Goal: Navigation & Orientation: Find specific page/section

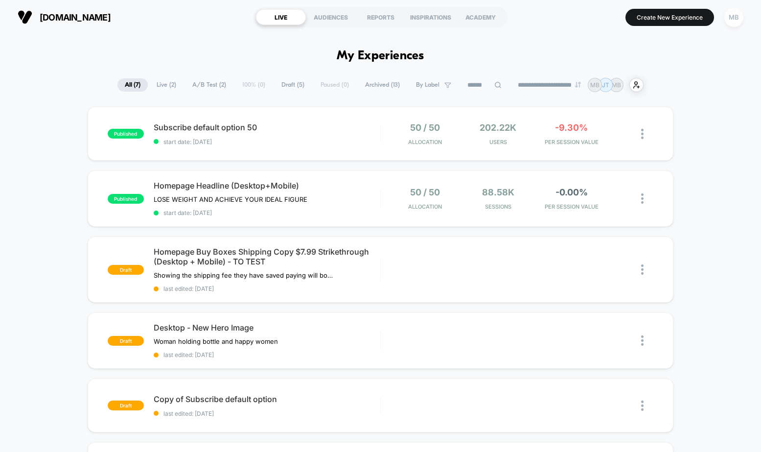
click at [734, 15] on div "MB" at bounding box center [734, 17] width 19 height 19
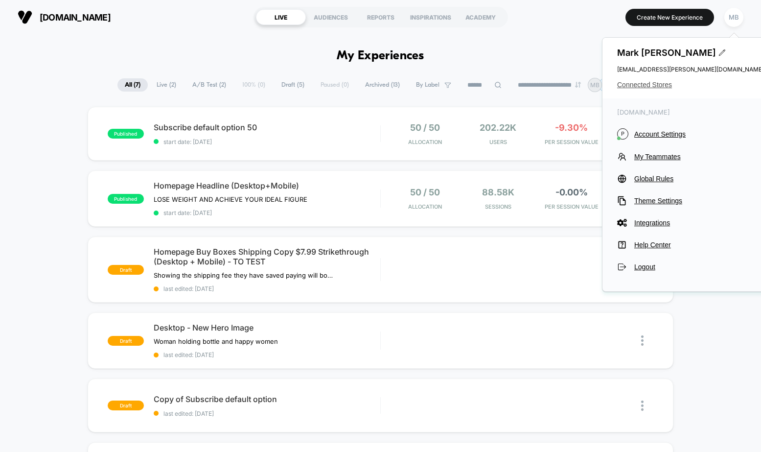
click at [655, 86] on span "Connected Stores" at bounding box center [690, 85] width 147 height 8
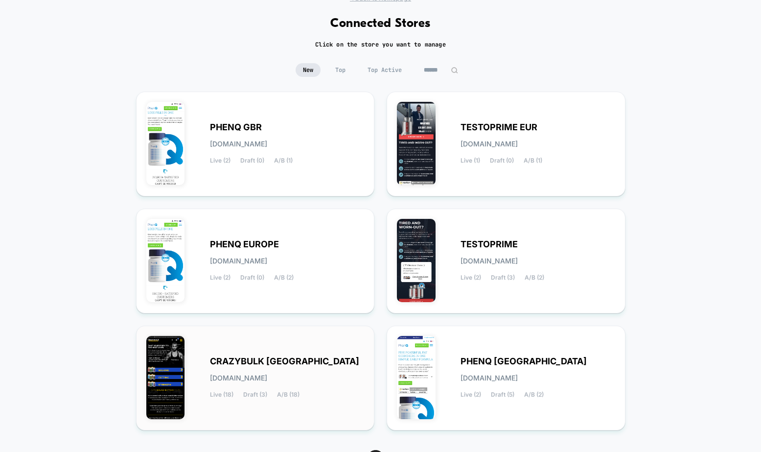
scroll to position [98, 0]
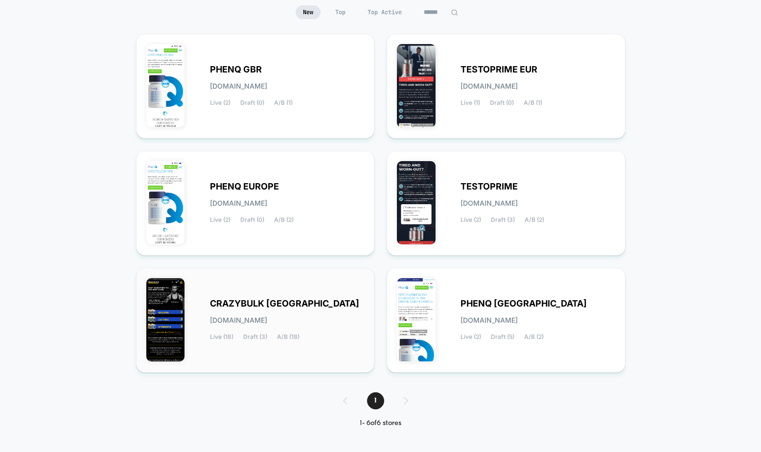
click at [260, 310] on div "CRAZYBULK USA [DOMAIN_NAME] Live (18) Draft (3) A/B (18)" at bounding box center [287, 320] width 155 height 40
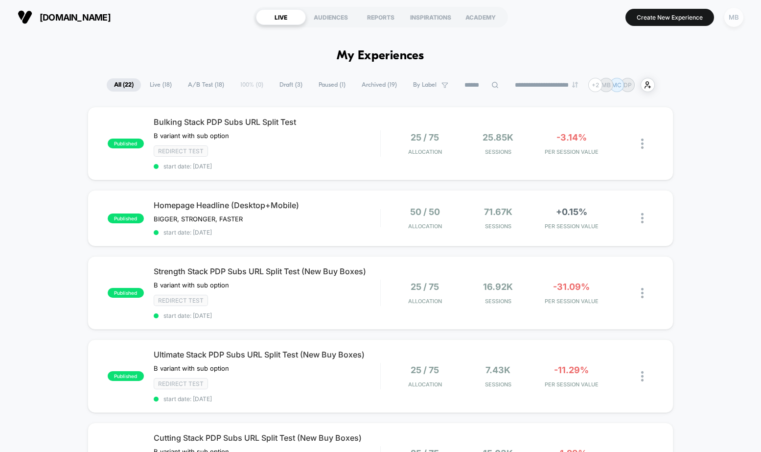
click at [733, 22] on div "MB" at bounding box center [734, 17] width 19 height 19
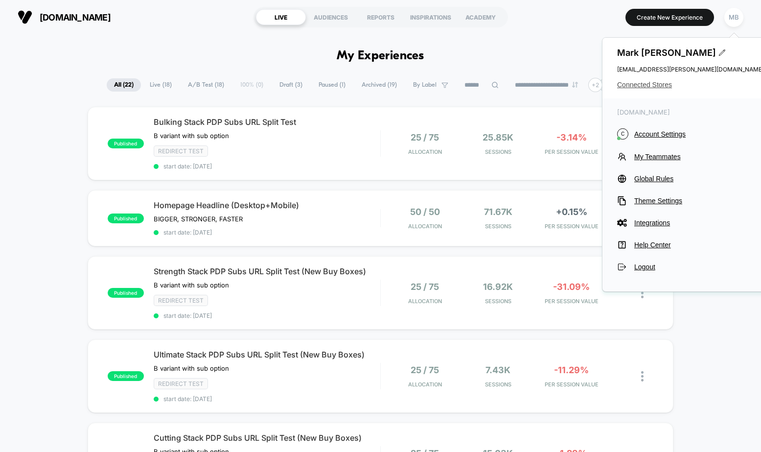
click at [655, 85] on span "Connected Stores" at bounding box center [690, 85] width 147 height 8
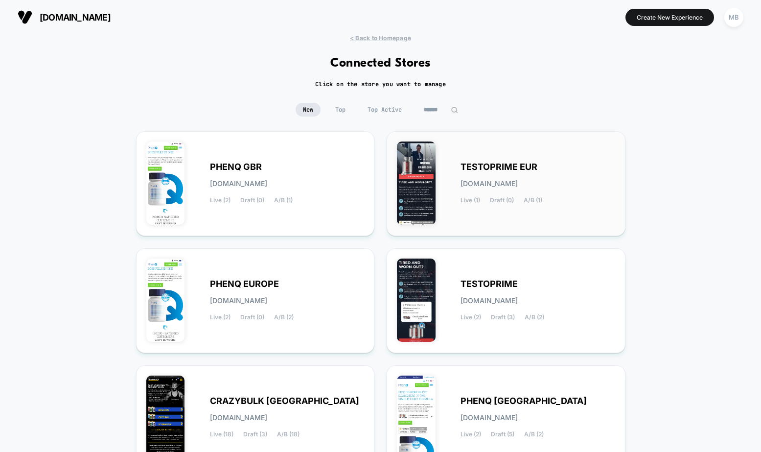
click at [504, 193] on div "TESTOPRIME EUR [DOMAIN_NAME] Live (1) Draft (0) A/B (1)" at bounding box center [538, 184] width 155 height 40
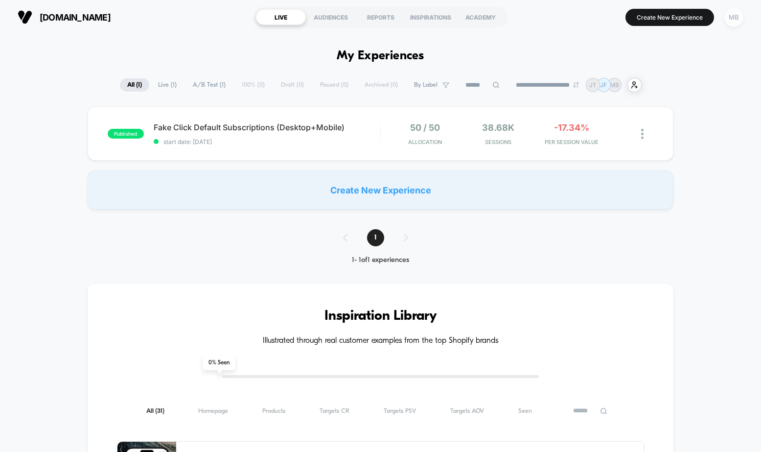
click at [732, 15] on div "MB" at bounding box center [734, 17] width 19 height 19
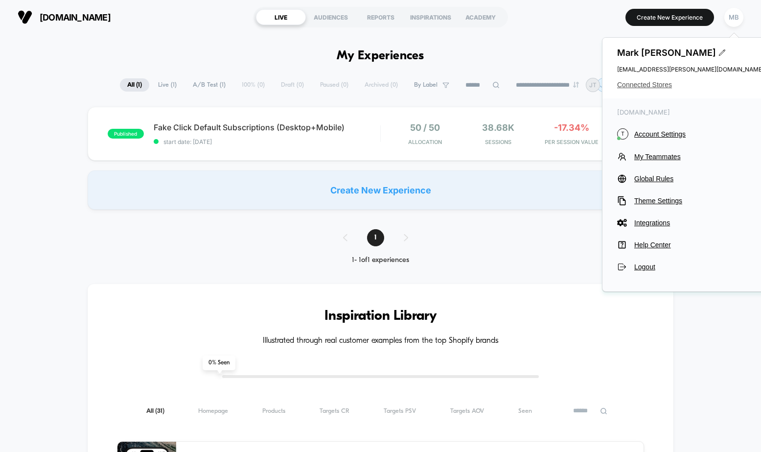
click at [650, 81] on span "Connected Stores" at bounding box center [690, 85] width 147 height 8
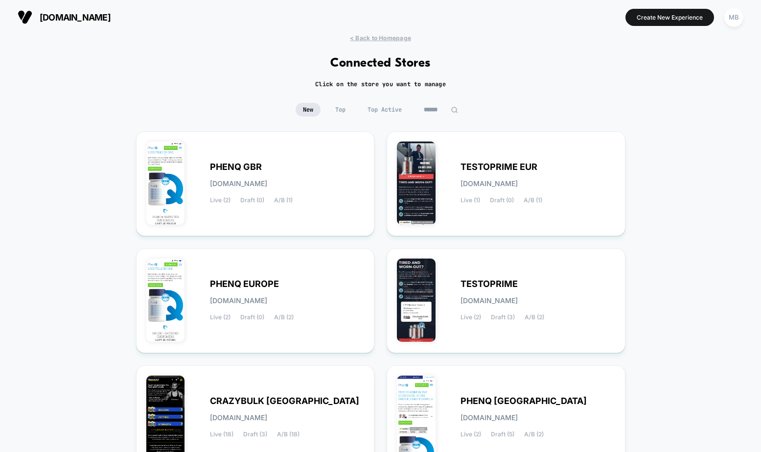
scroll to position [98, 0]
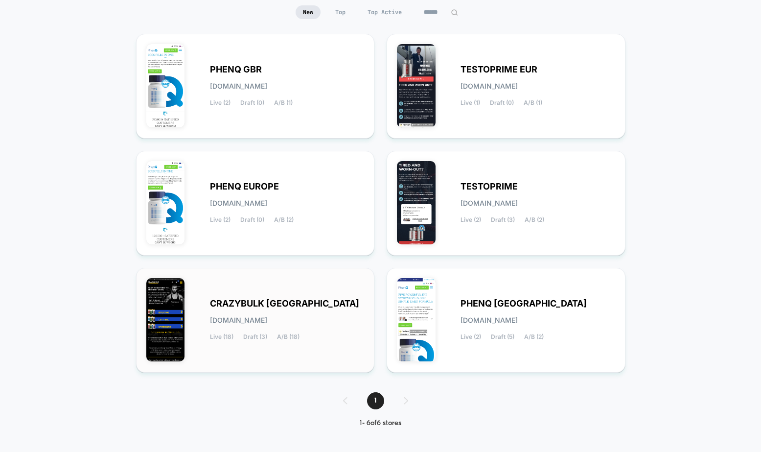
click at [262, 307] on span "CRAZYBULK [GEOGRAPHIC_DATA]" at bounding box center [284, 303] width 149 height 7
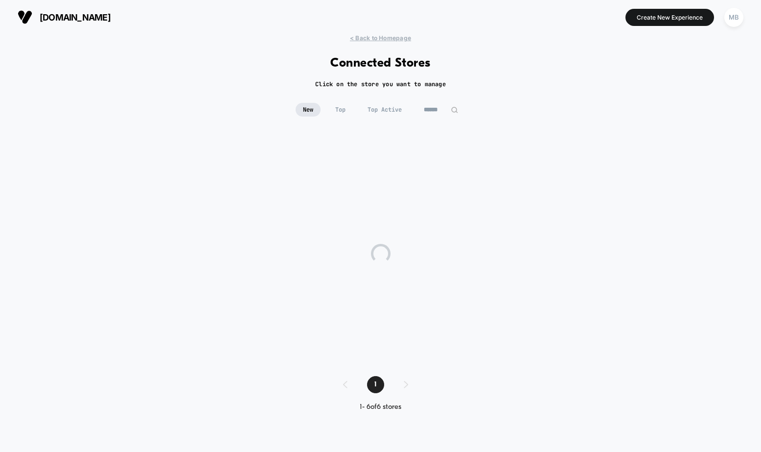
scroll to position [0, 0]
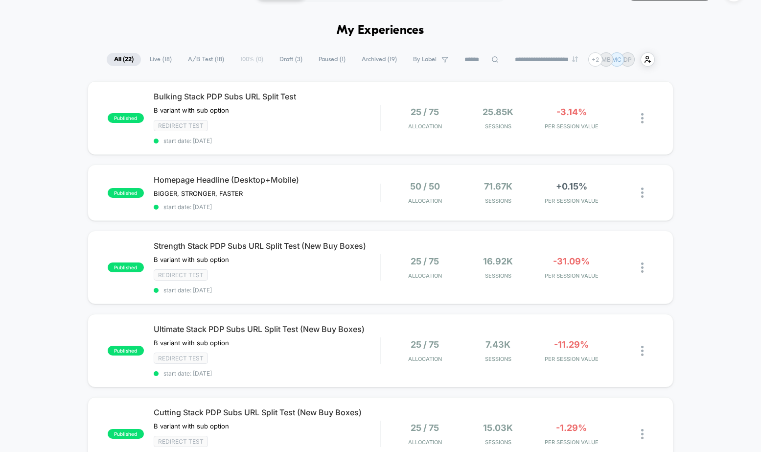
scroll to position [22, 0]
